Goal: Transaction & Acquisition: Purchase product/service

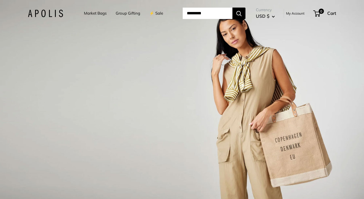
click at [92, 13] on link "Market Bags" at bounding box center [95, 13] width 23 height 7
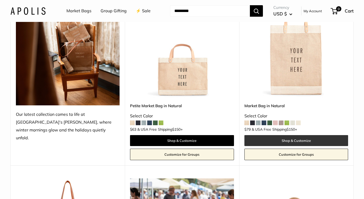
scroll to position [101, 0]
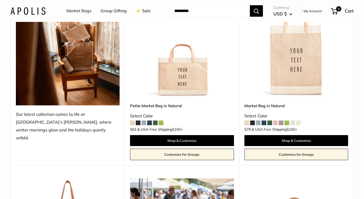
click at [0, 0] on img at bounding box center [0, 0] width 0 height 0
